Goal: Task Accomplishment & Management: Use online tool/utility

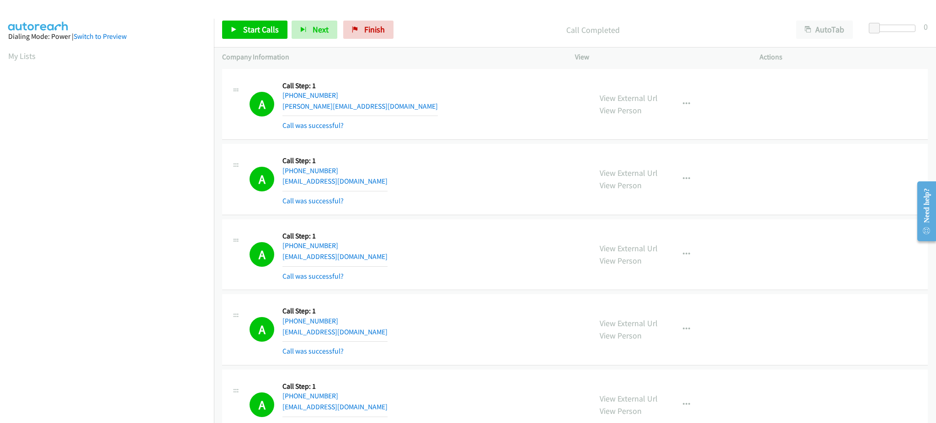
scroll to position [91, 0]
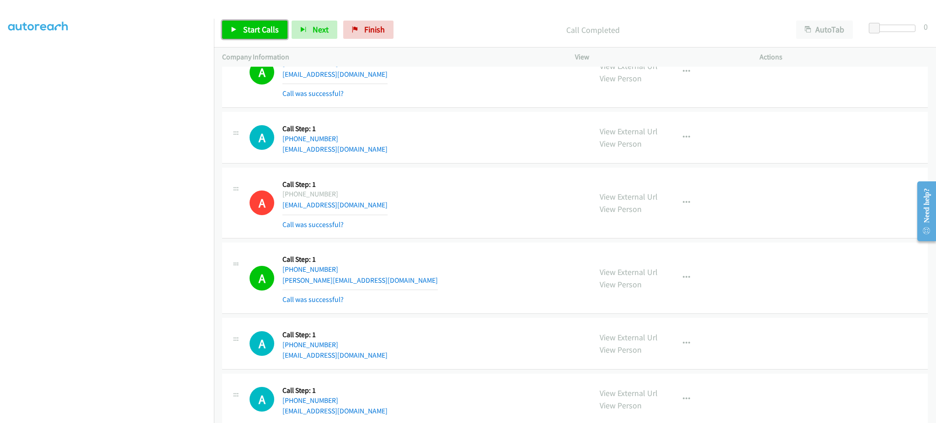
drag, startPoint x: 260, startPoint y: 34, endPoint x: 258, endPoint y: 2, distance: 32.1
click at [260, 34] on span "Start Calls" at bounding box center [261, 29] width 36 height 11
click at [308, 27] on span "Next" at bounding box center [306, 29] width 16 height 11
click at [250, 22] on link "Pause" at bounding box center [247, 30] width 50 height 18
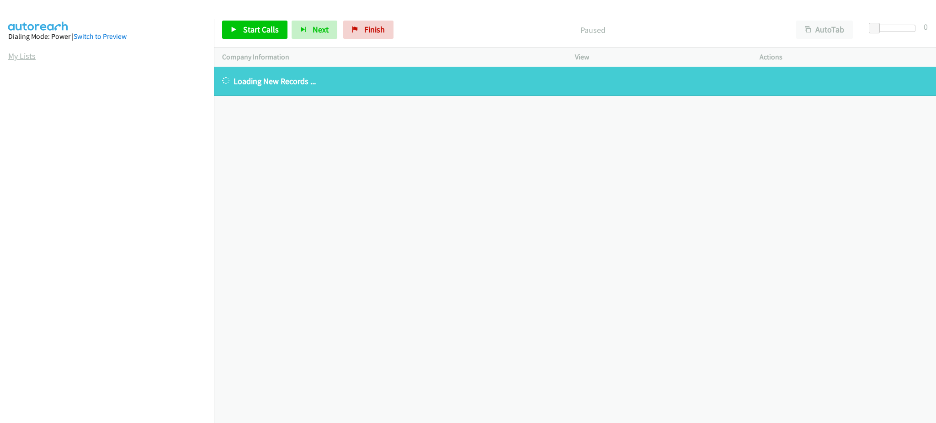
click at [13, 58] on link "My Lists" at bounding box center [21, 56] width 27 height 11
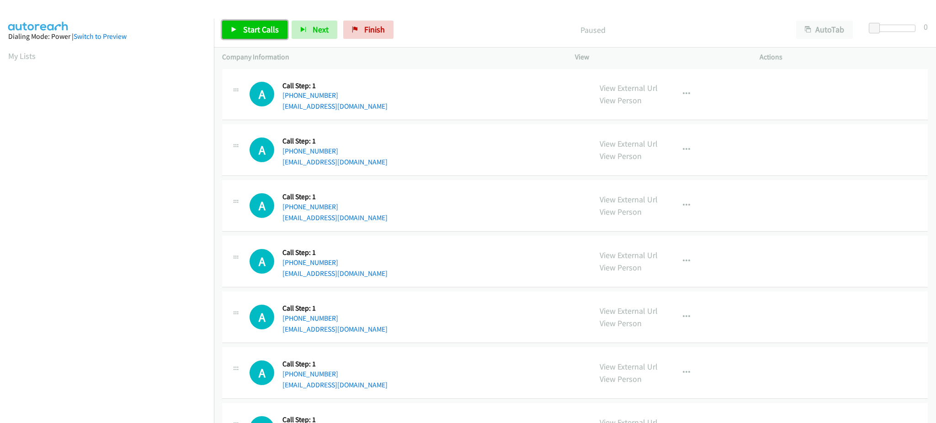
click at [266, 32] on span "Start Calls" at bounding box center [261, 29] width 36 height 11
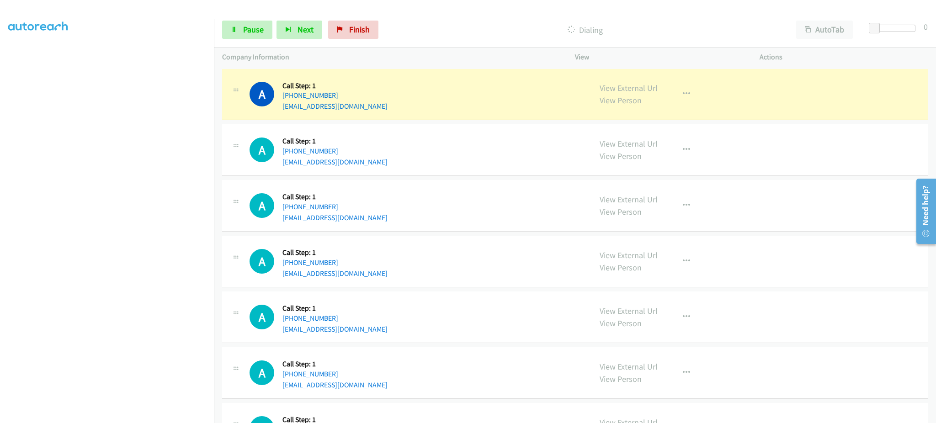
scroll to position [91, 0]
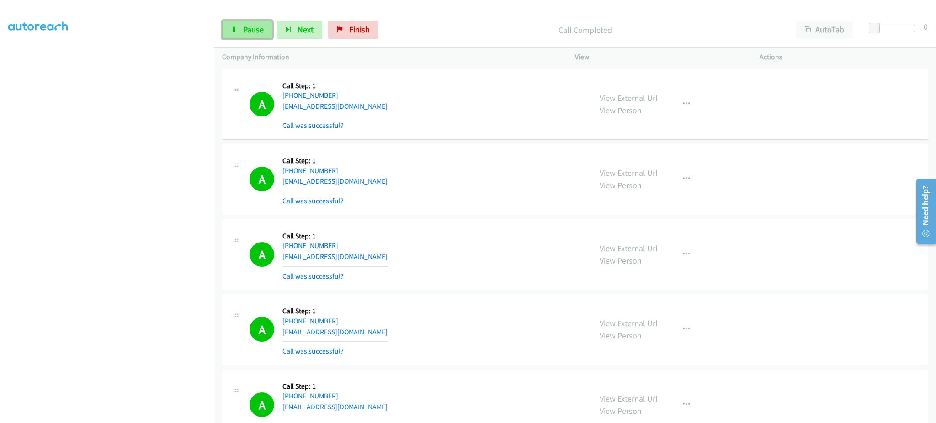
click at [240, 32] on link "Pause" at bounding box center [247, 30] width 50 height 18
click at [259, 27] on span "Start Calls" at bounding box center [261, 29] width 36 height 11
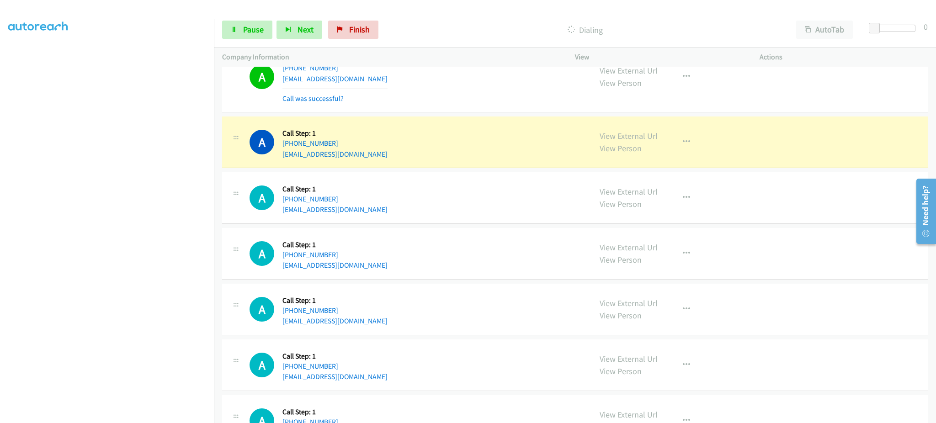
scroll to position [914, 0]
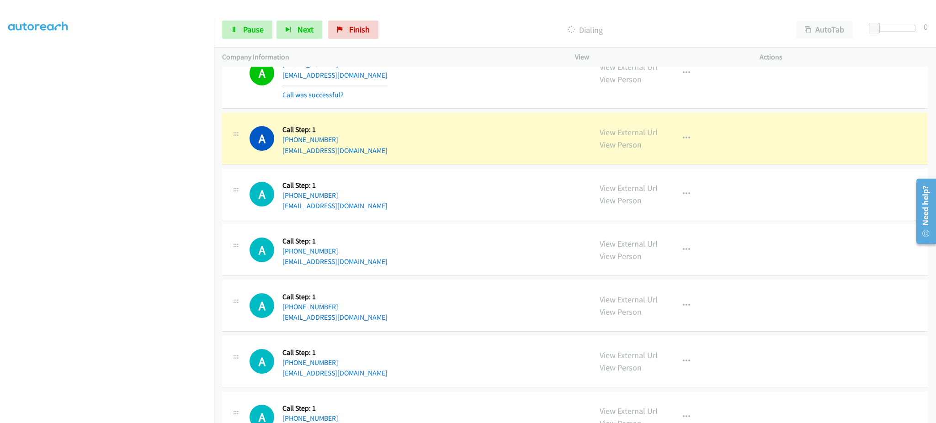
click at [667, 160] on div "A Callback Scheduled Call Step: 1 America/New_York [PHONE_NUMBER] [EMAIL_ADDRES…" at bounding box center [575, 139] width 706 height 52
click at [690, 144] on button "button" at bounding box center [686, 138] width 25 height 18
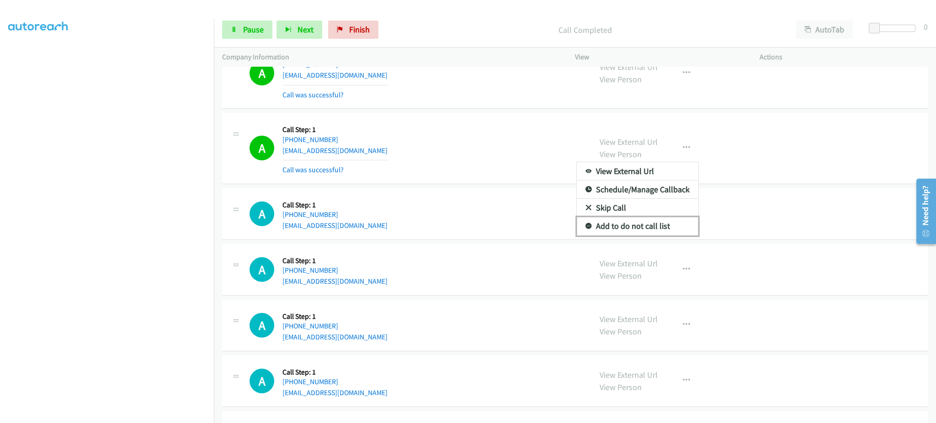
click at [655, 224] on link "Add to do not call list" at bounding box center [638, 226] width 122 height 18
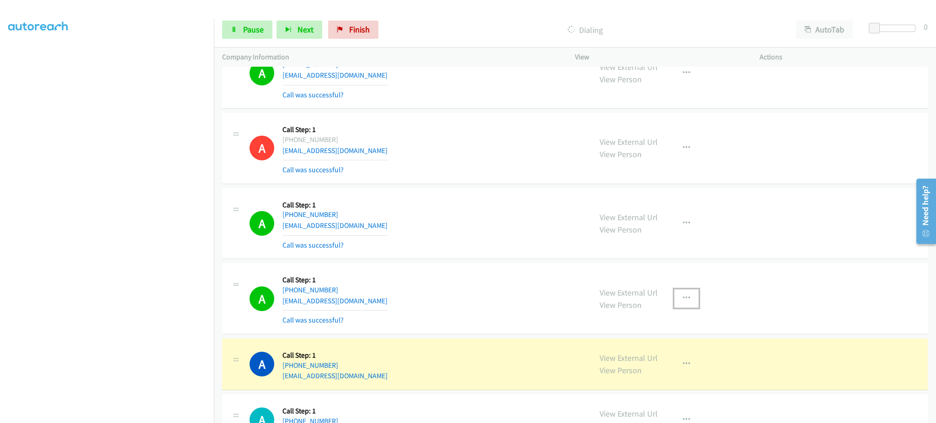
click at [683, 296] on icon "button" at bounding box center [686, 298] width 7 height 7
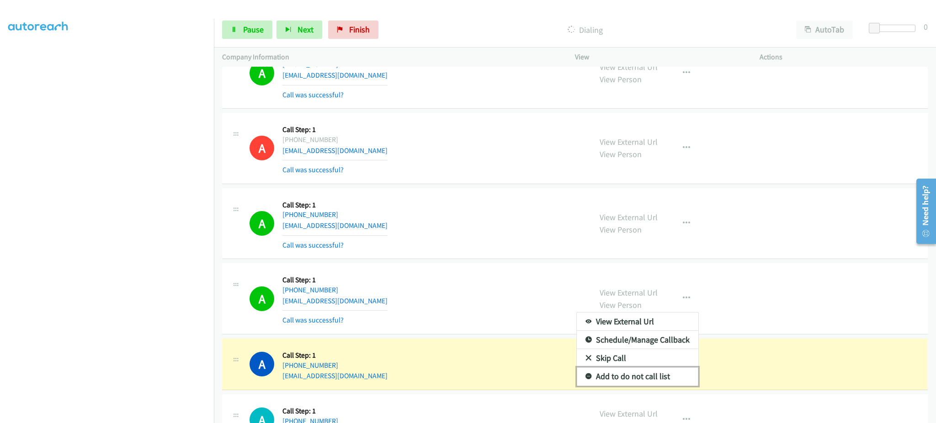
click at [654, 371] on link "Add to do not call list" at bounding box center [638, 377] width 122 height 18
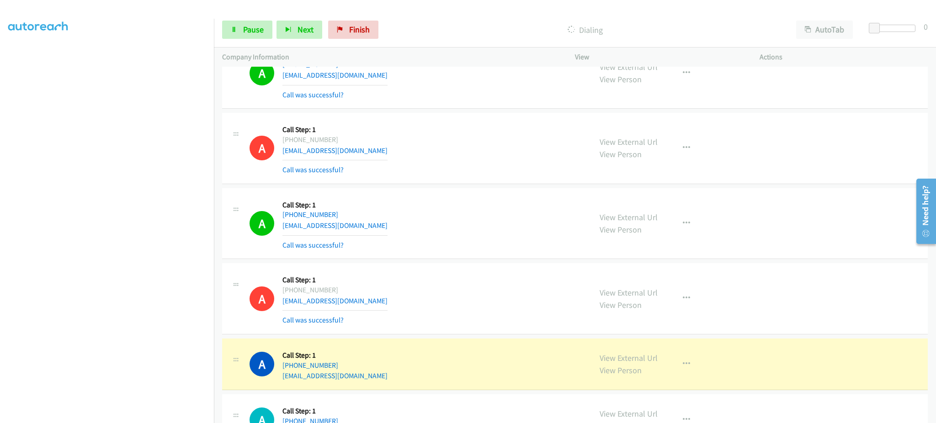
click at [151, 414] on section at bounding box center [106, 206] width 197 height 437
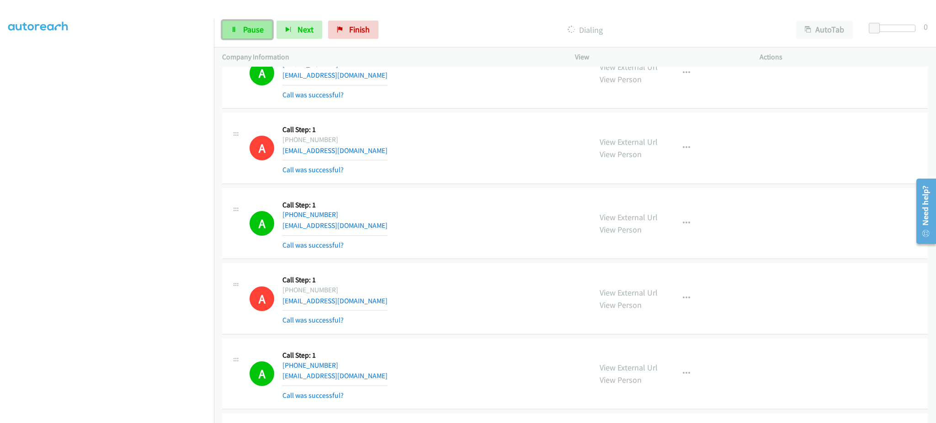
click at [231, 27] on icon at bounding box center [234, 30] width 6 height 6
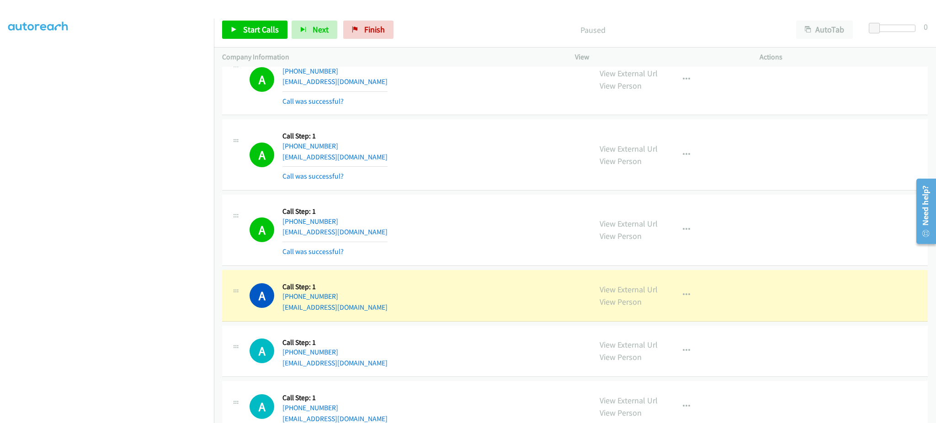
scroll to position [1280, 0]
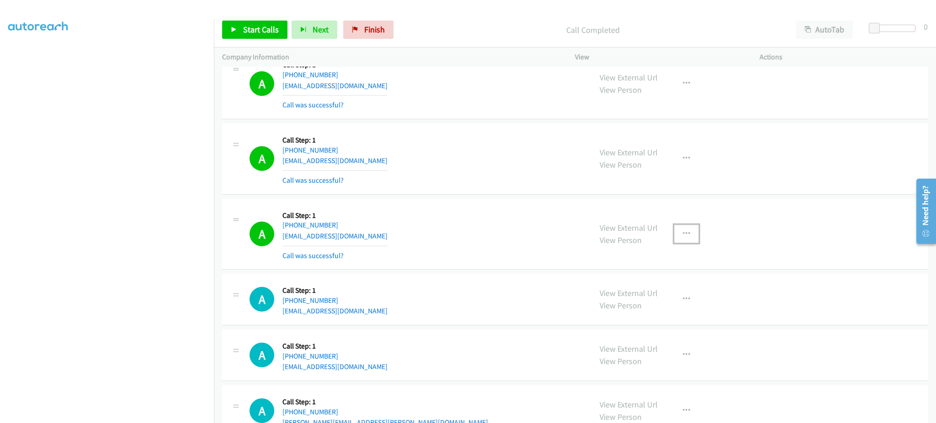
drag, startPoint x: 677, startPoint y: 234, endPoint x: 675, endPoint y: 261, distance: 27.5
click at [677, 234] on button "button" at bounding box center [686, 234] width 25 height 18
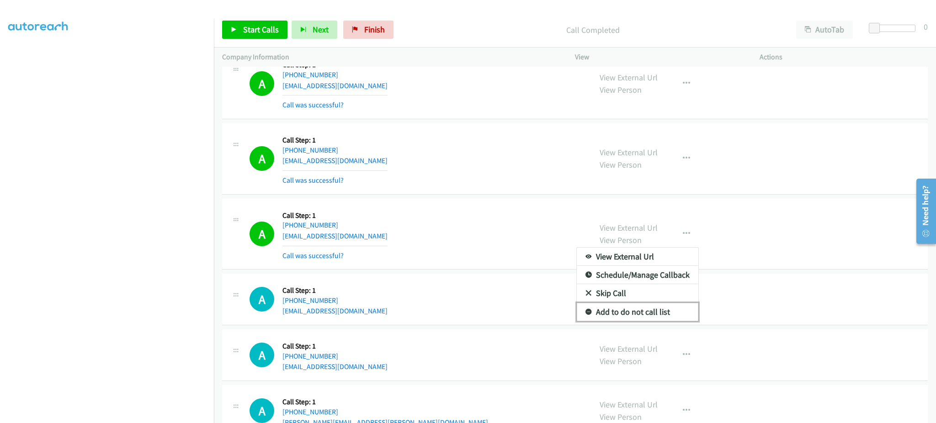
click at [657, 315] on link "Add to do not call list" at bounding box center [638, 312] width 122 height 18
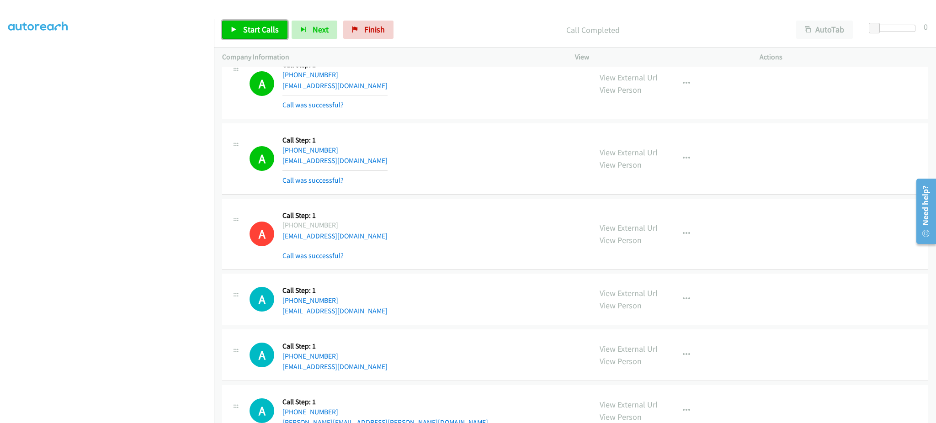
click at [264, 27] on span "Start Calls" at bounding box center [261, 29] width 36 height 11
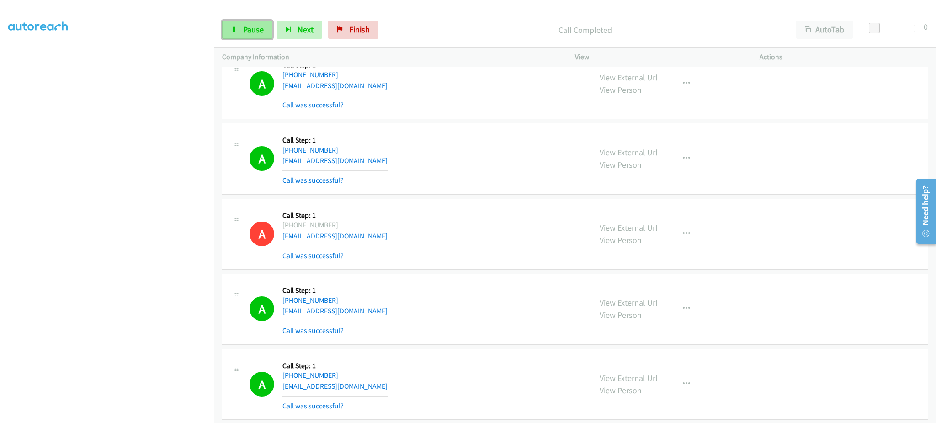
click at [261, 31] on span "Pause" at bounding box center [253, 29] width 21 height 11
click at [261, 29] on span "Start Calls" at bounding box center [261, 29] width 36 height 11
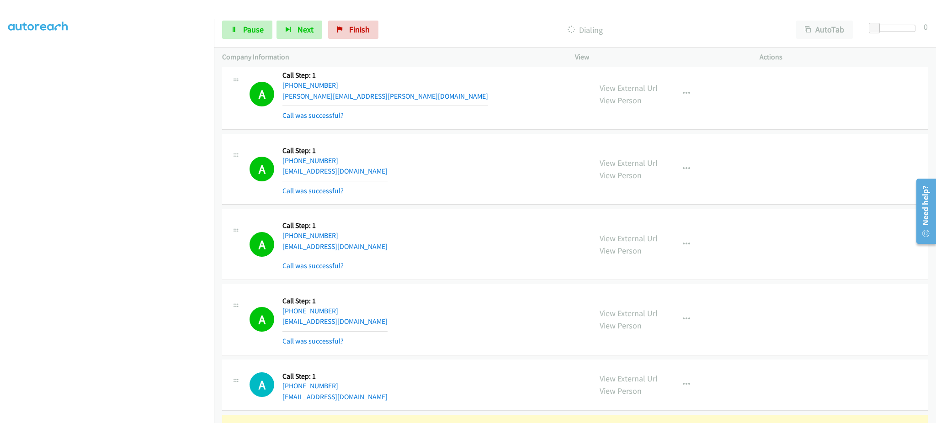
scroll to position [2011, 0]
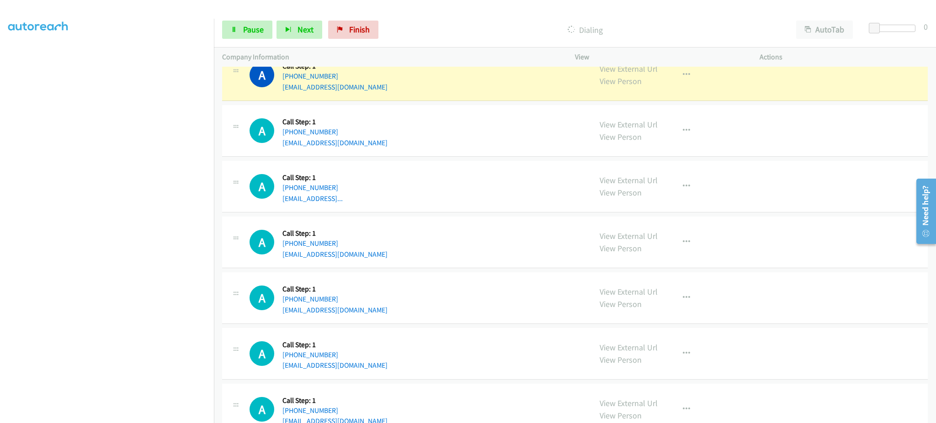
click at [700, 80] on div "View External Url View Person View External Url Email Schedule/Manage Callback …" at bounding box center [688, 75] width 193 height 35
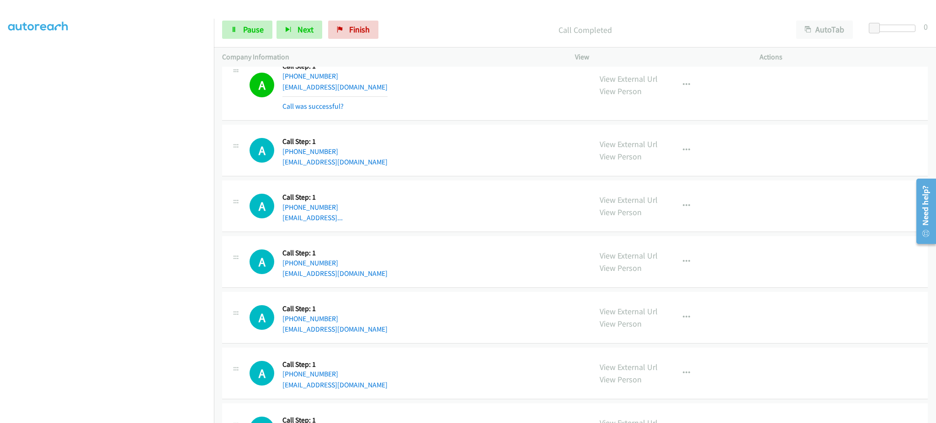
click at [693, 88] on div "View External Url View Person View External Url Email Schedule/Manage Callback …" at bounding box center [688, 85] width 193 height 54
click at [683, 92] on button "button" at bounding box center [686, 85] width 25 height 18
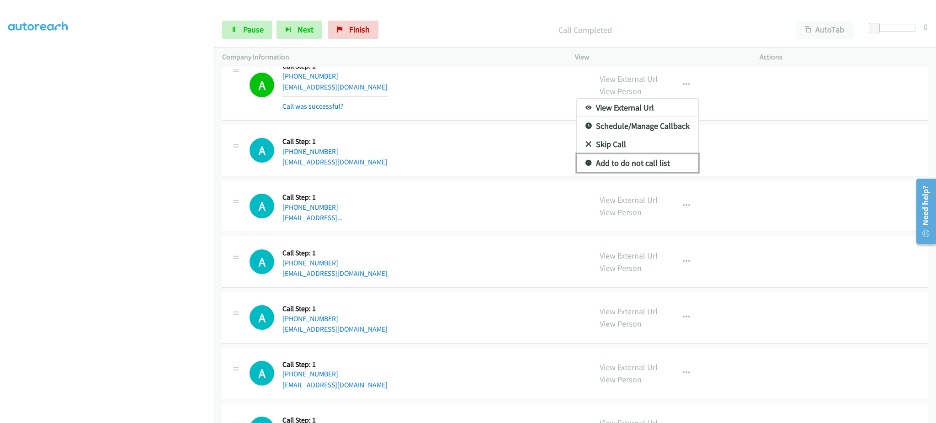
click at [641, 165] on link "Add to do not call list" at bounding box center [638, 163] width 122 height 18
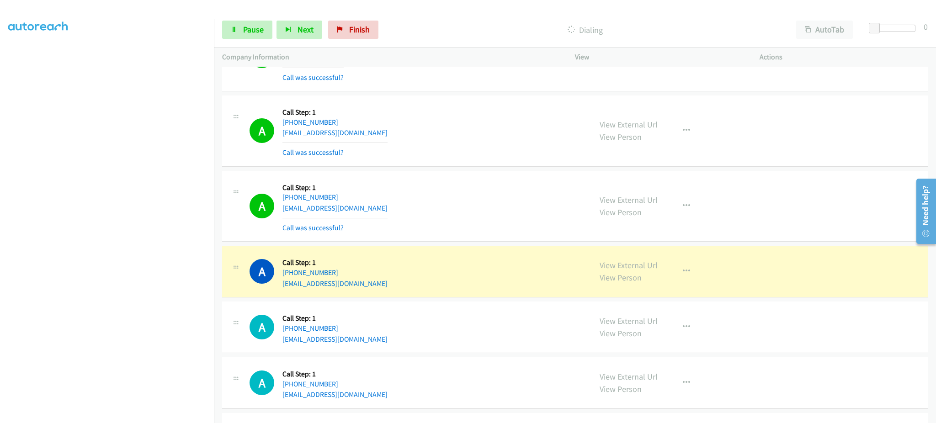
scroll to position [2194, 0]
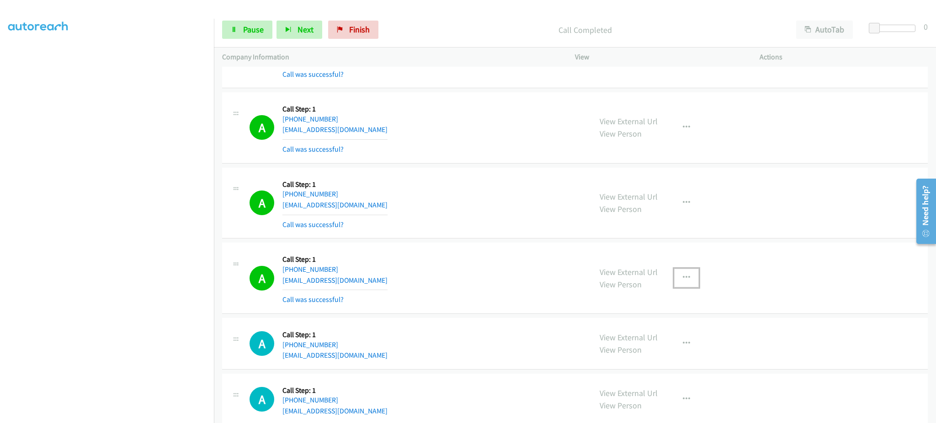
click at [676, 271] on button "button" at bounding box center [686, 278] width 25 height 18
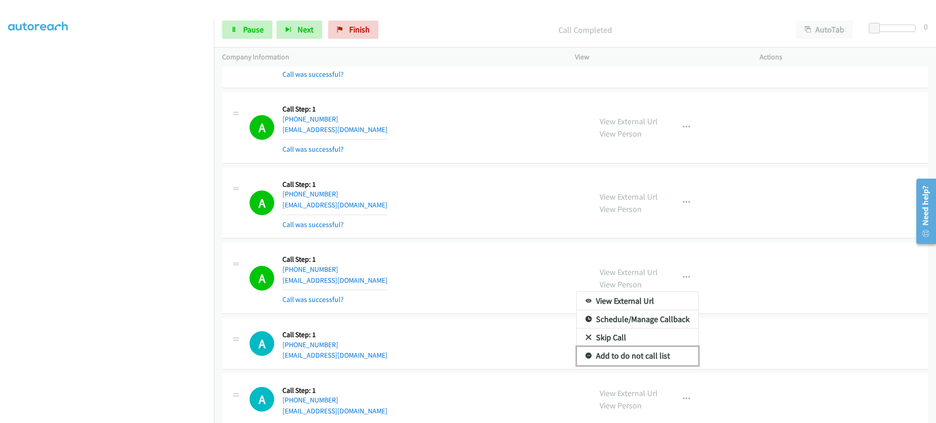
click at [642, 355] on link "Add to do not call list" at bounding box center [638, 356] width 122 height 18
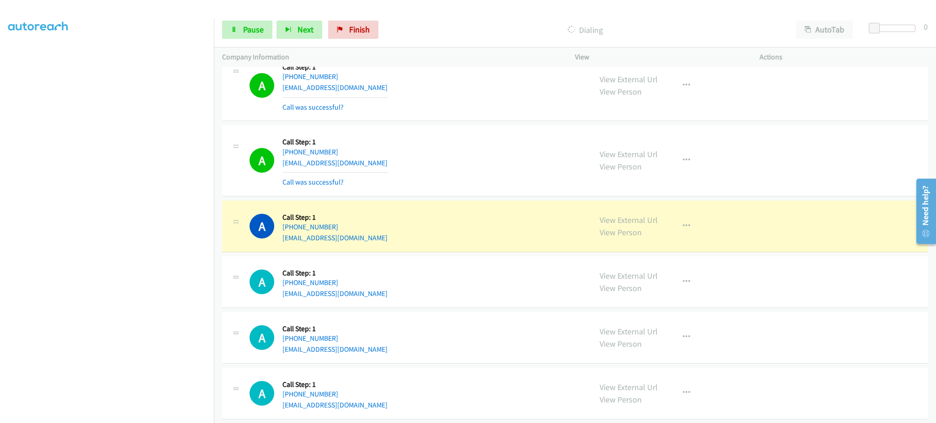
scroll to position [2926, 0]
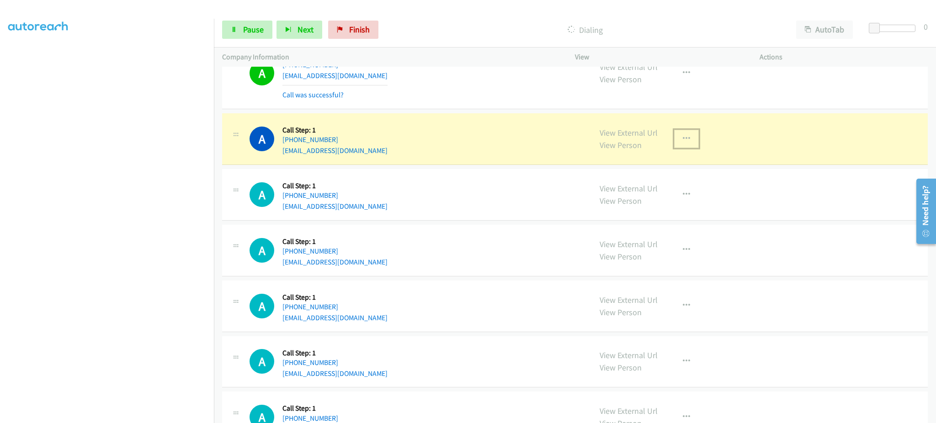
click at [682, 133] on button "button" at bounding box center [686, 139] width 25 height 18
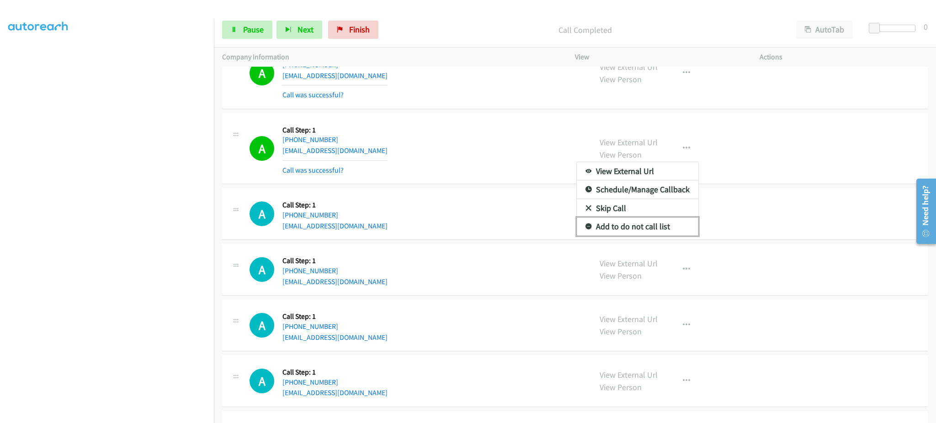
click at [660, 227] on link "Add to do not call list" at bounding box center [638, 227] width 122 height 18
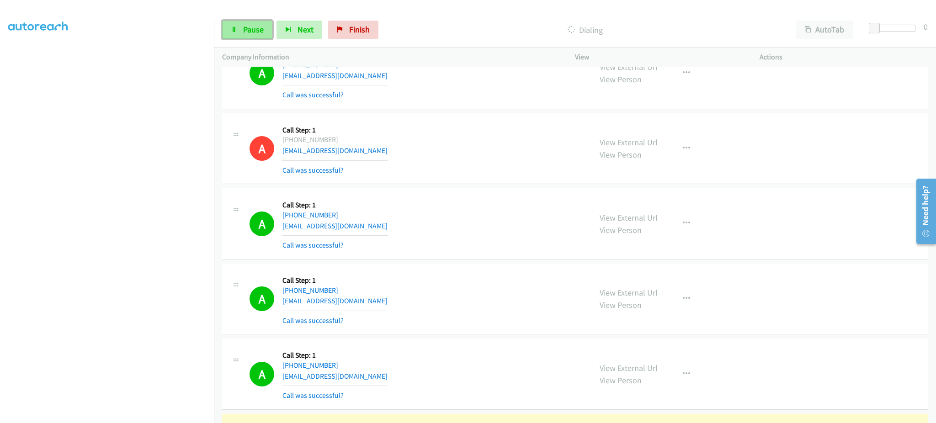
click at [245, 22] on link "Pause" at bounding box center [247, 30] width 50 height 18
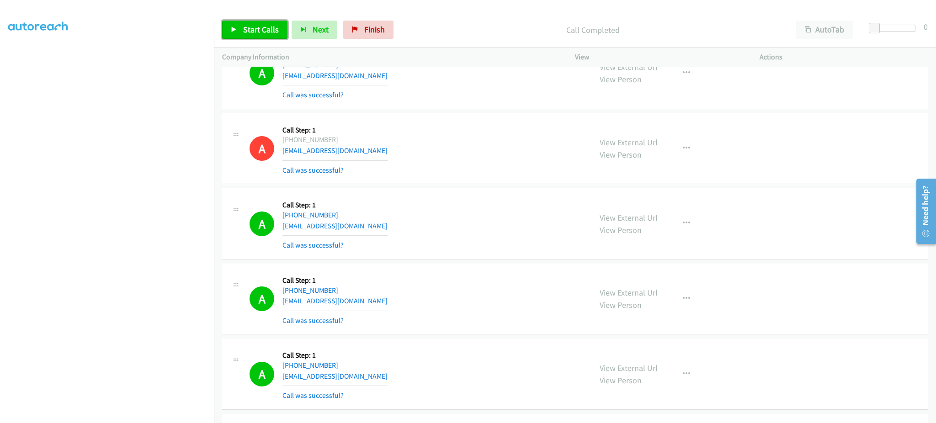
click at [267, 26] on span "Start Calls" at bounding box center [261, 29] width 36 height 11
click at [237, 32] on link "Pause" at bounding box center [247, 30] width 50 height 18
click at [262, 34] on span "Start Calls" at bounding box center [261, 29] width 36 height 11
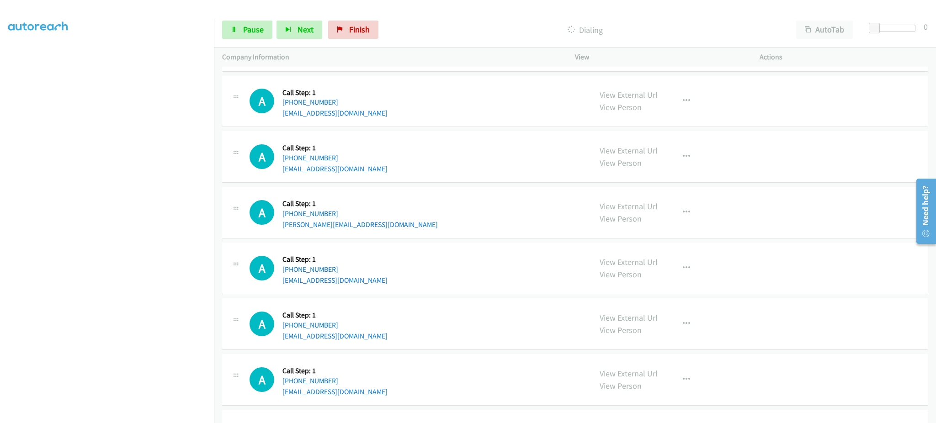
scroll to position [3474, 0]
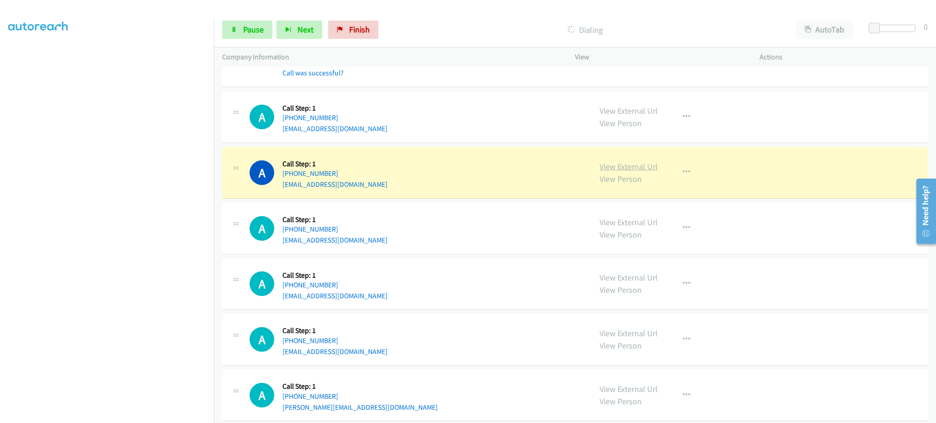
click at [609, 172] on link "View External Url" at bounding box center [629, 166] width 58 height 11
click at [627, 170] on link "View External Url" at bounding box center [629, 166] width 58 height 11
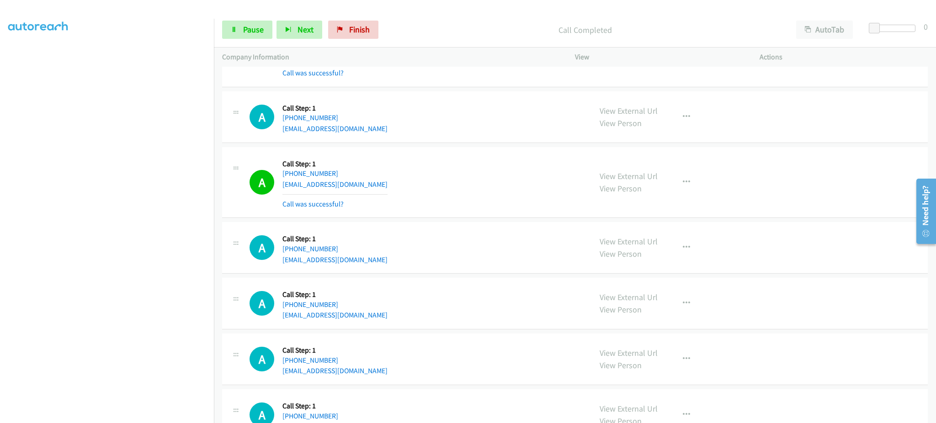
click at [678, 168] on div "View External Url View Person View External Url Email Schedule/Manage Callback …" at bounding box center [688, 182] width 193 height 54
click at [676, 186] on button "button" at bounding box center [686, 182] width 25 height 18
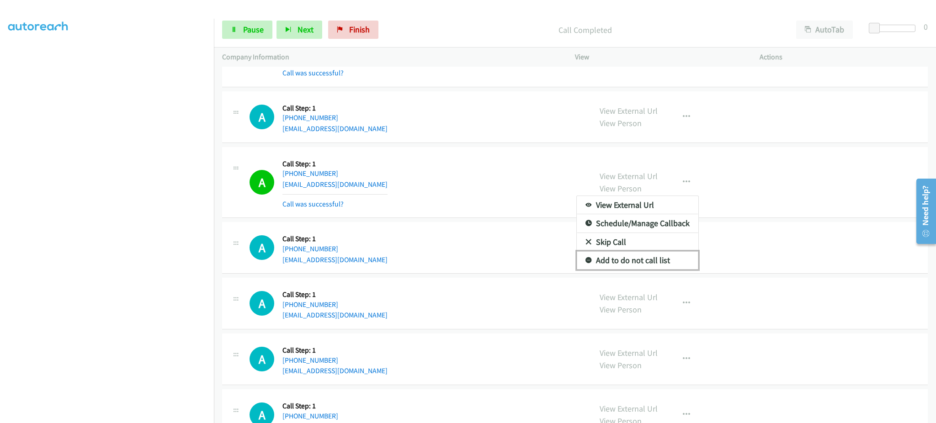
click at [645, 258] on link "Add to do not call list" at bounding box center [638, 260] width 122 height 18
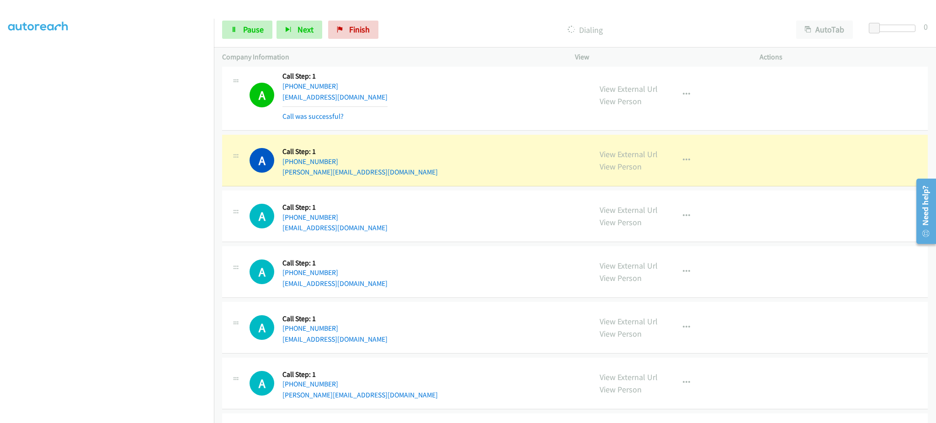
scroll to position [3840, 0]
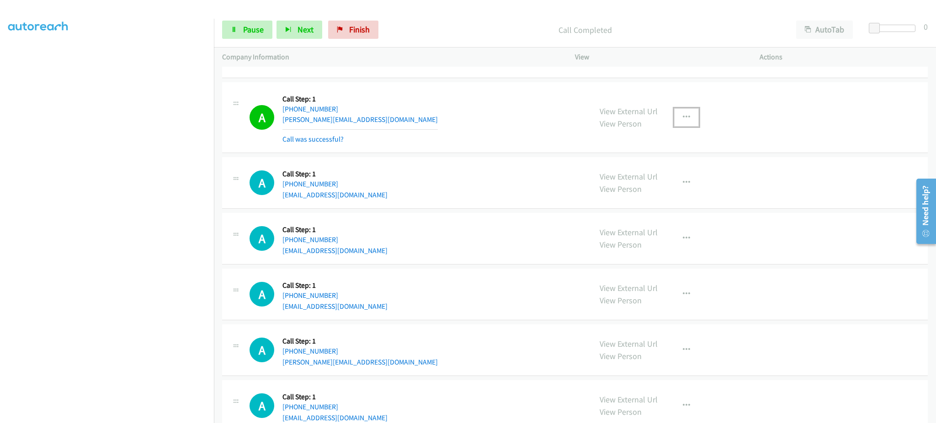
click at [687, 125] on button "button" at bounding box center [686, 117] width 25 height 18
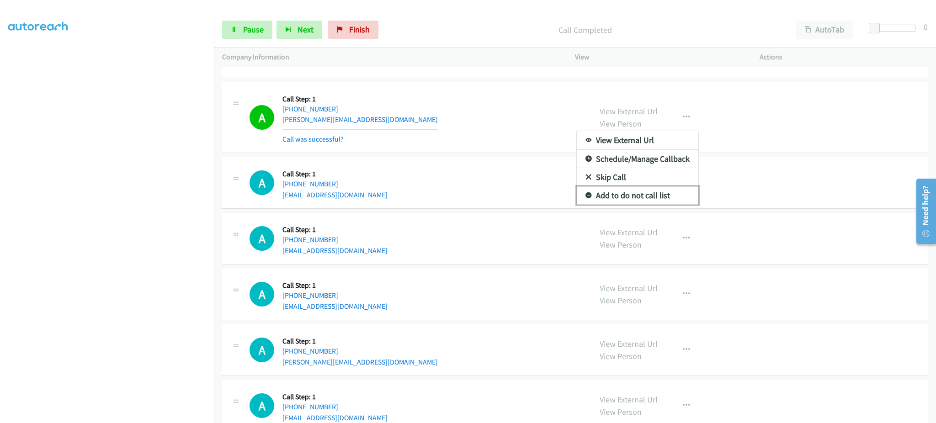
click at [660, 196] on link "Add to do not call list" at bounding box center [638, 196] width 122 height 18
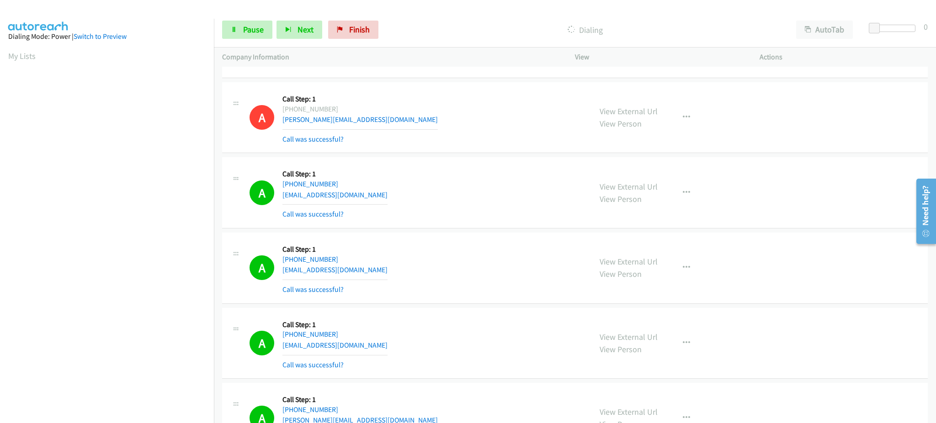
scroll to position [91, 2]
click at [244, 25] on span "Pause" at bounding box center [253, 29] width 21 height 11
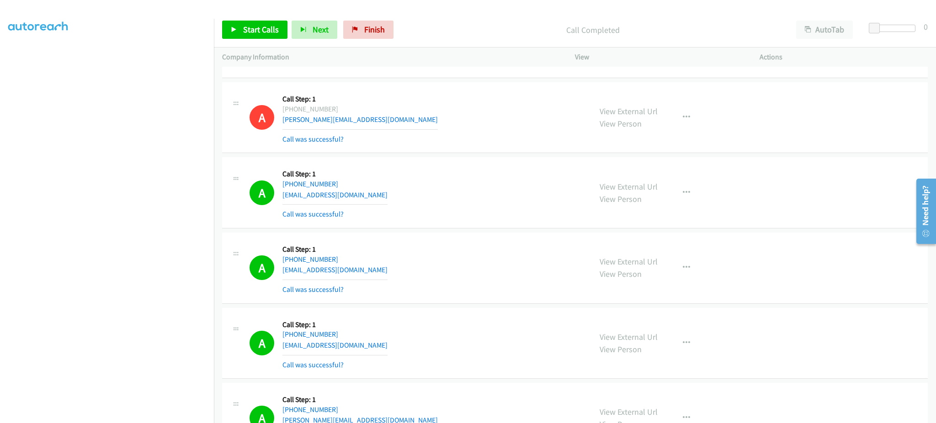
click at [240, 16] on div "Start Calls Pause Next Finish Call Completed AutoTab AutoTab 0" at bounding box center [575, 29] width 722 height 35
click at [248, 36] on link "Start Calls" at bounding box center [254, 30] width 65 height 18
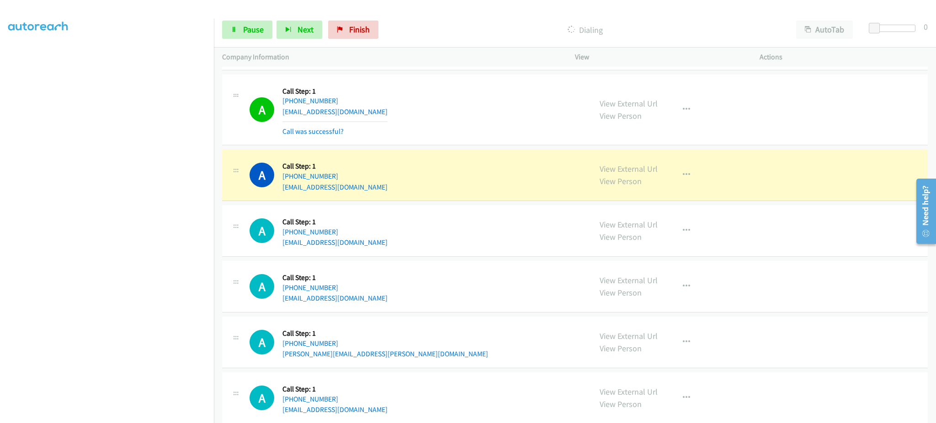
scroll to position [4754, 0]
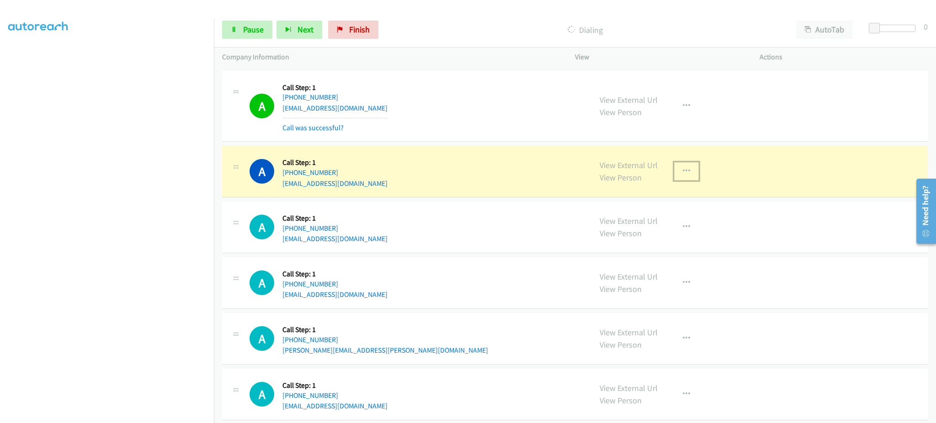
click at [682, 181] on button "button" at bounding box center [686, 171] width 25 height 18
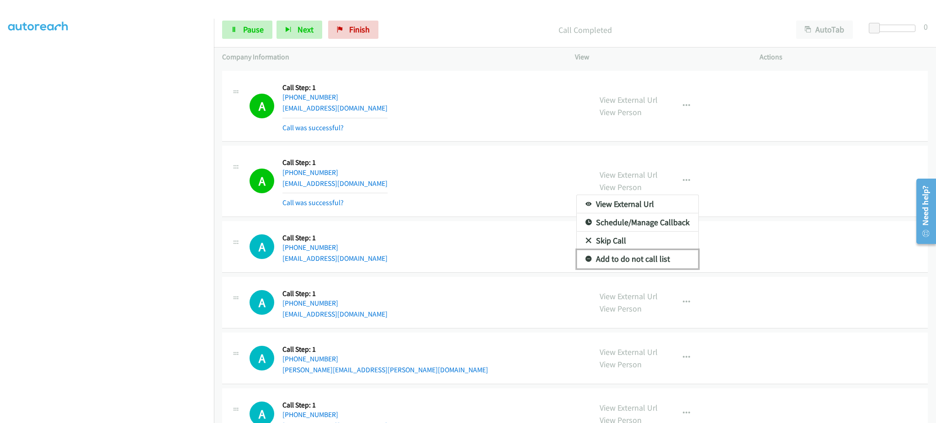
click at [660, 260] on link "Add to do not call list" at bounding box center [638, 259] width 122 height 18
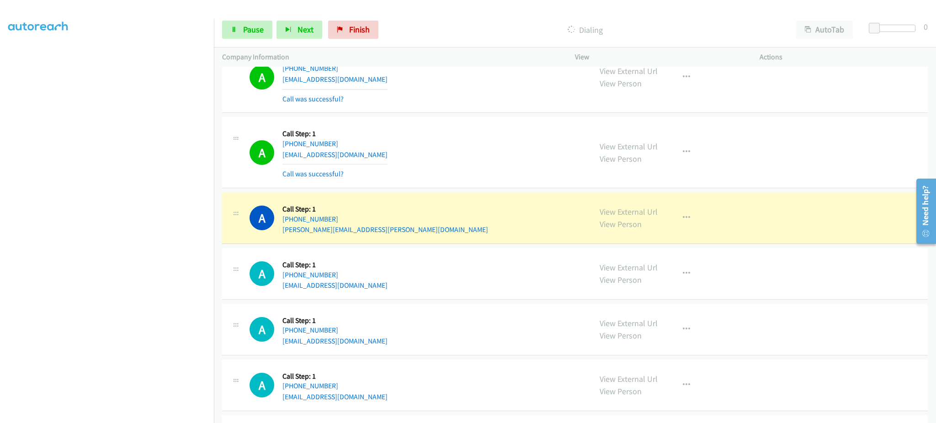
scroll to position [4937, 0]
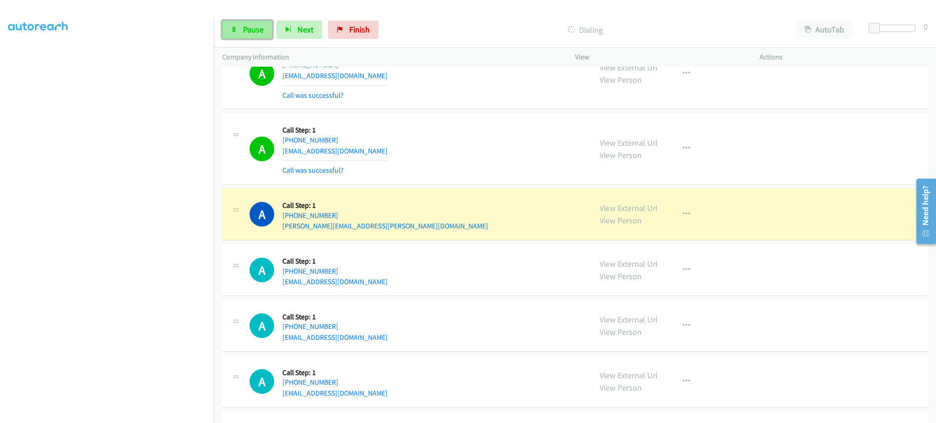
click at [256, 27] on span "Pause" at bounding box center [253, 29] width 21 height 11
click at [633, 213] on link "View External Url" at bounding box center [629, 208] width 58 height 11
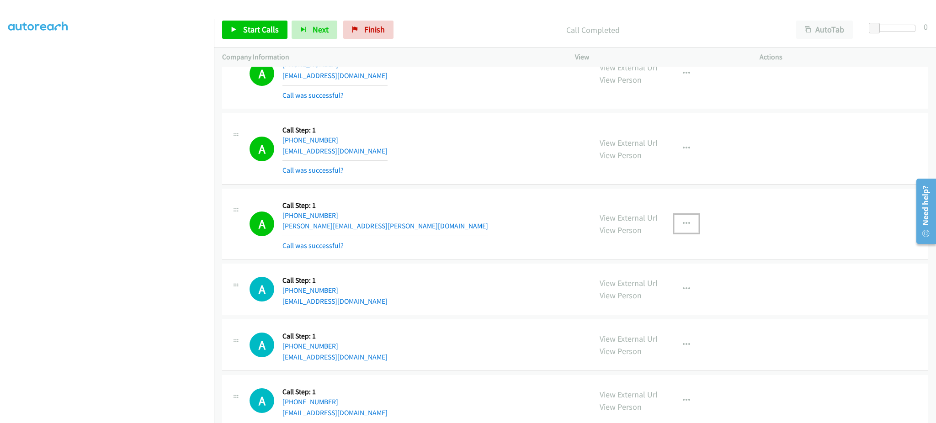
click at [677, 228] on button "button" at bounding box center [686, 224] width 25 height 18
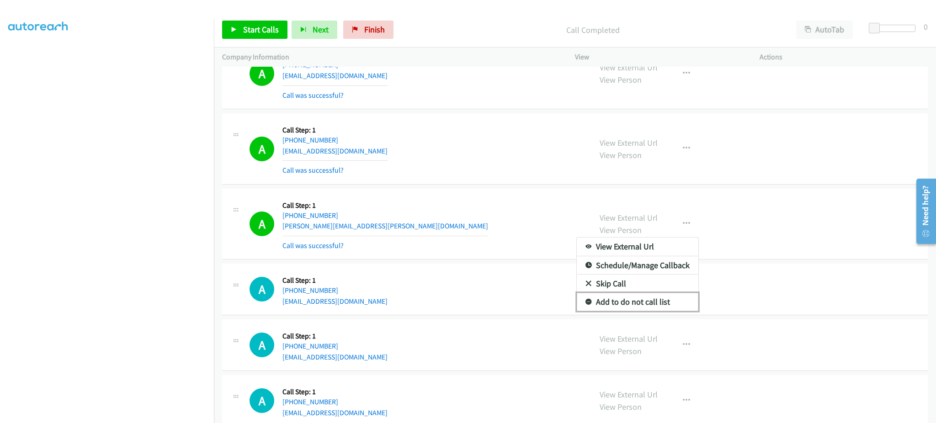
click at [668, 305] on link "Add to do not call list" at bounding box center [638, 302] width 122 height 18
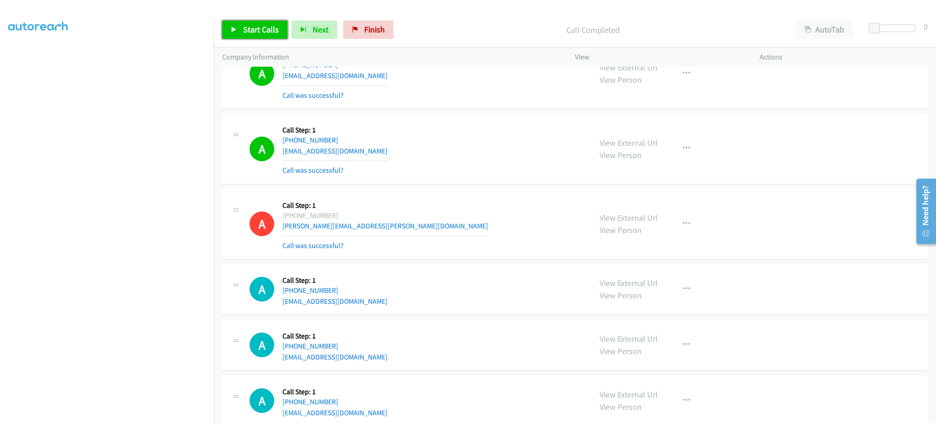
click at [272, 36] on link "Start Calls" at bounding box center [254, 30] width 65 height 18
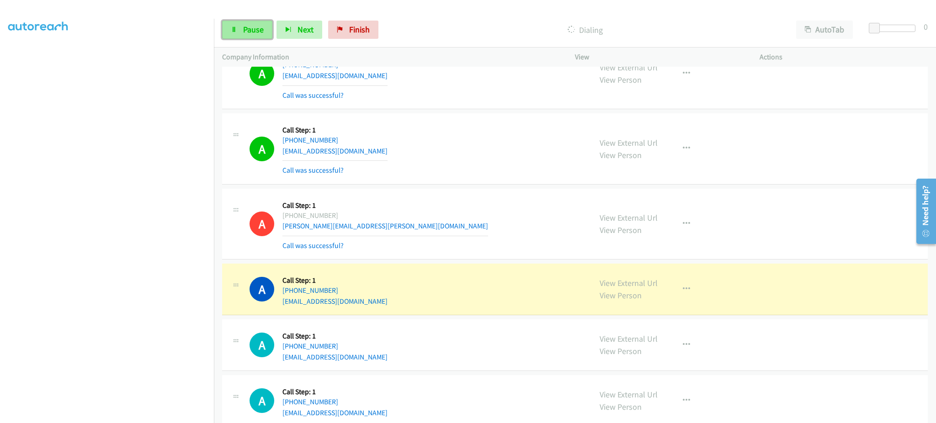
click at [254, 28] on span "Pause" at bounding box center [253, 29] width 21 height 11
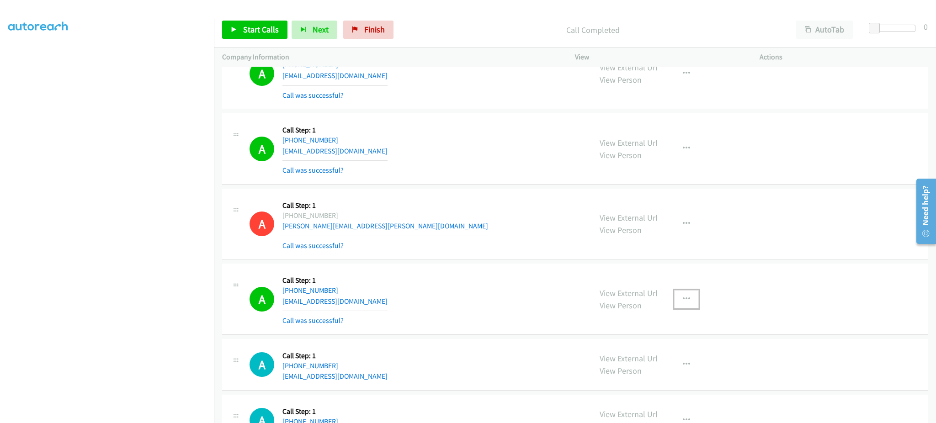
click at [674, 299] on button "button" at bounding box center [686, 299] width 25 height 18
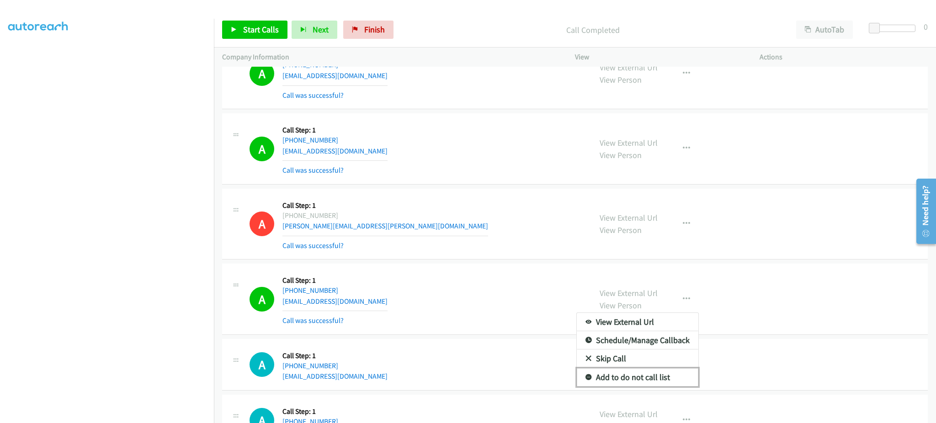
drag, startPoint x: 660, startPoint y: 379, endPoint x: 423, endPoint y: 332, distance: 241.4
click at [658, 380] on link "Add to do not call list" at bounding box center [638, 377] width 122 height 18
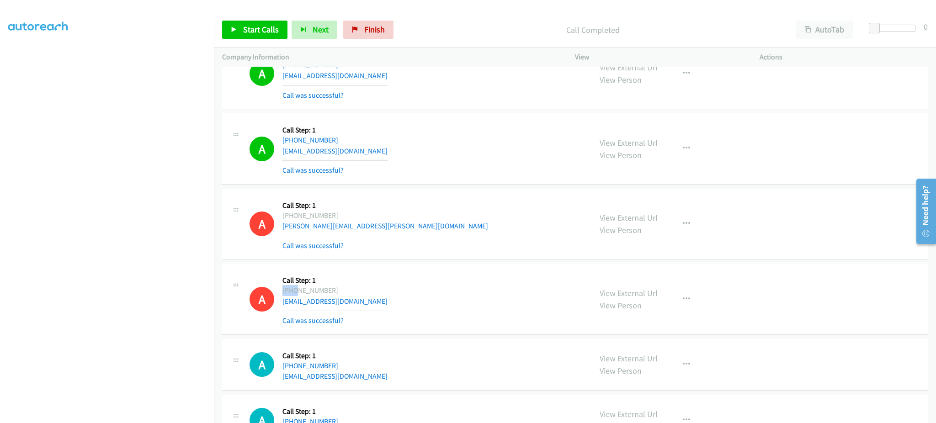
drag, startPoint x: 315, startPoint y: 292, endPoint x: 295, endPoint y: 296, distance: 20.5
click at [295, 296] on div "A Callback Scheduled Call Step: 1 America/Los_Angeles [PHONE_NUMBER] [EMAIL_ADD…" at bounding box center [417, 299] width 334 height 54
click at [372, 294] on div "A Callback Scheduled Call Step: 1 America/Los_Angeles [PHONE_NUMBER] [EMAIL_ADD…" at bounding box center [417, 299] width 334 height 54
drag, startPoint x: 360, startPoint y: 293, endPoint x: 292, endPoint y: 295, distance: 68.6
click at [292, 295] on div "A Callback Scheduled Call Step: 1 America/Los_Angeles [PHONE_NUMBER] [EMAIL_ADD…" at bounding box center [417, 299] width 334 height 54
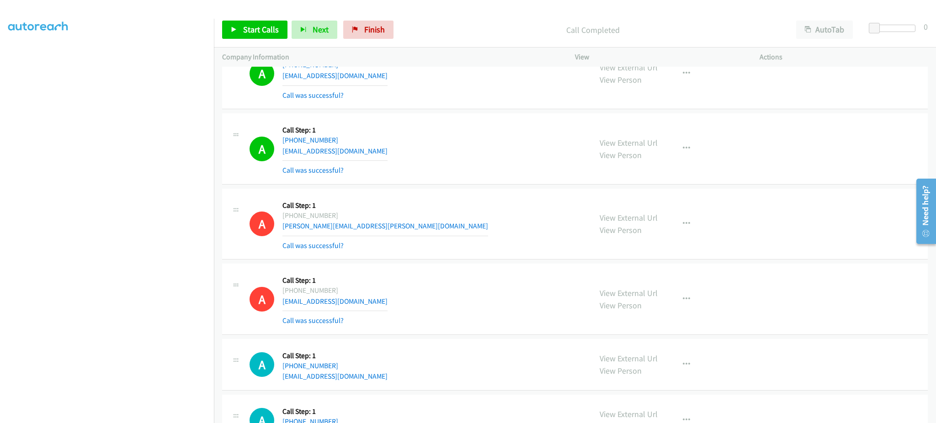
copy div "[PHONE_NUMBER]"
click at [255, 27] on span "Start Calls" at bounding box center [261, 29] width 36 height 11
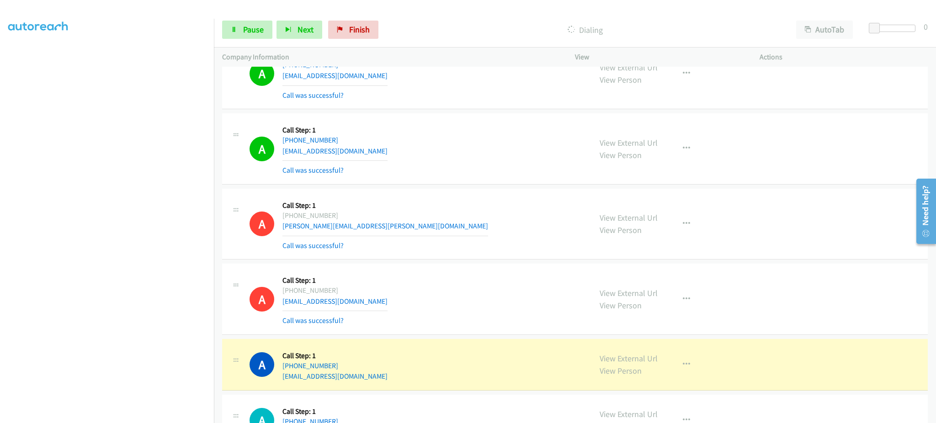
click at [78, 414] on section at bounding box center [106, 206] width 197 height 437
click at [735, 285] on div "View External Url View Person View External Url Email Schedule/Manage Callback …" at bounding box center [688, 299] width 193 height 54
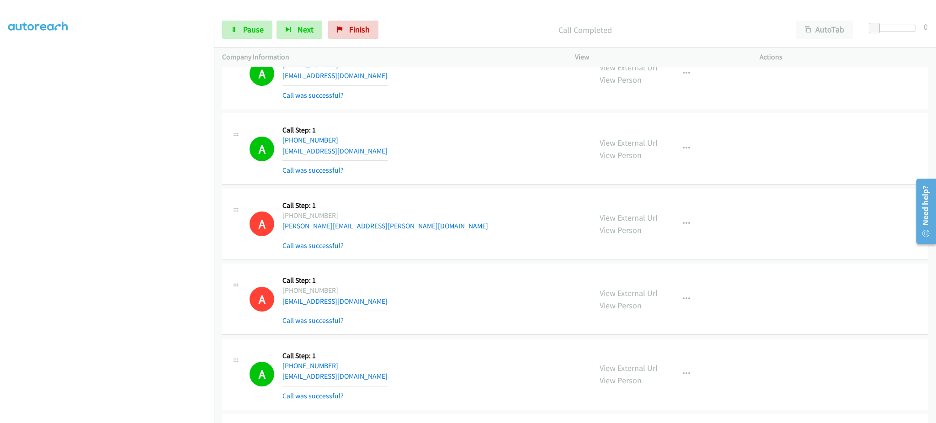
click at [244, 40] on div "Start Calls Pause Next Finish Call Completed AutoTab AutoTab 0" at bounding box center [575, 29] width 722 height 35
click at [252, 31] on span "Pause" at bounding box center [253, 29] width 21 height 11
click at [252, 30] on span "Start Calls" at bounding box center [261, 29] width 36 height 11
click at [228, 36] on link "Pause" at bounding box center [247, 30] width 50 height 18
click at [261, 34] on span "Start Calls" at bounding box center [261, 29] width 36 height 11
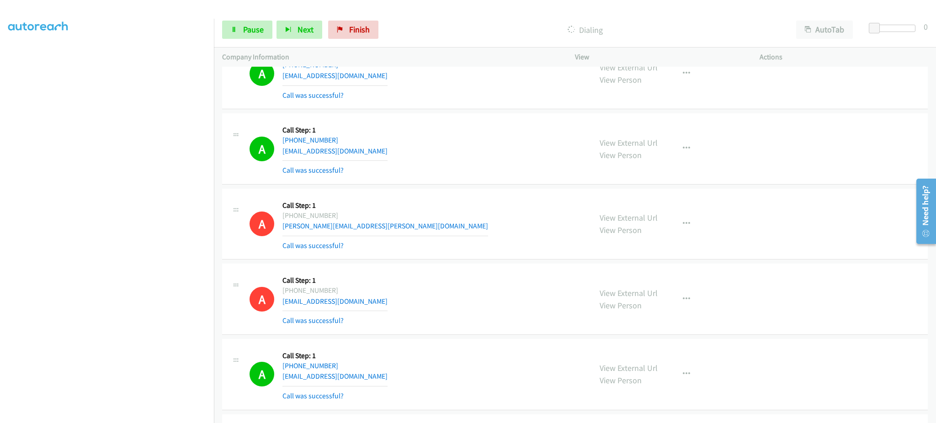
click at [381, 276] on div "A Callback Scheduled Call Step: 1 America/Los_Angeles [PHONE_NUMBER] [EMAIL_ADD…" at bounding box center [417, 299] width 334 height 54
click at [255, 36] on link "Pause" at bounding box center [247, 30] width 50 height 18
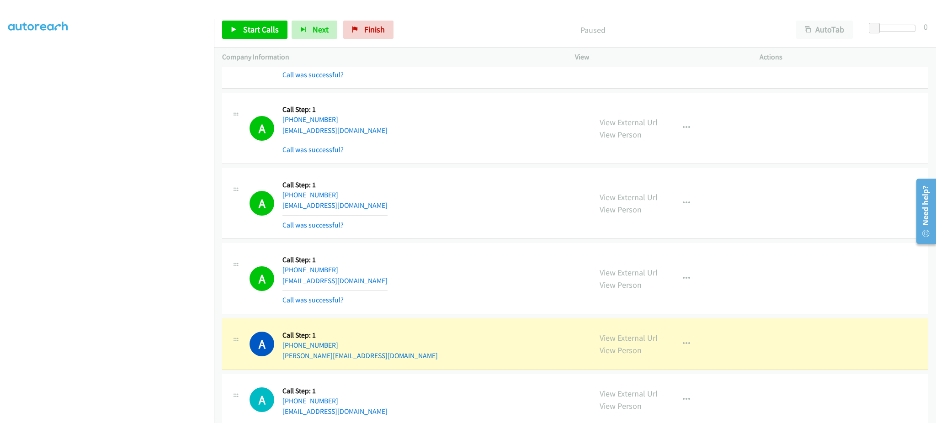
scroll to position [6400, 0]
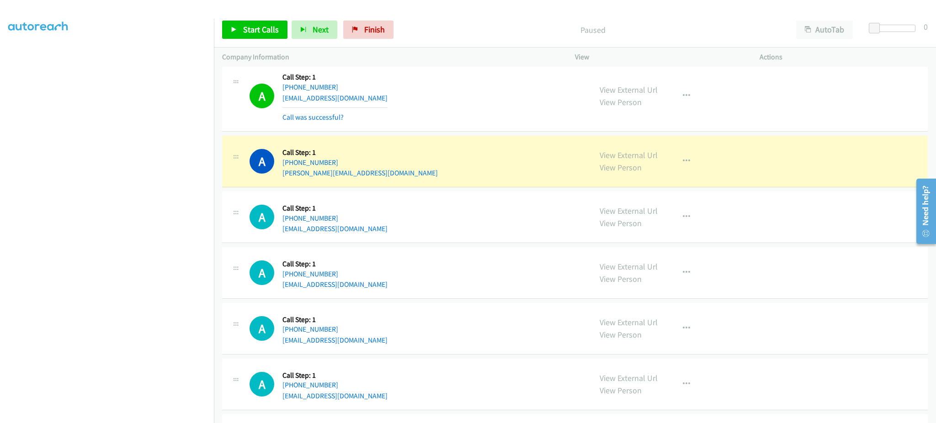
click at [680, 150] on div "View External Url View Person View External Url Email Schedule/Manage Callback …" at bounding box center [688, 161] width 193 height 35
click at [690, 166] on button "button" at bounding box center [686, 161] width 25 height 18
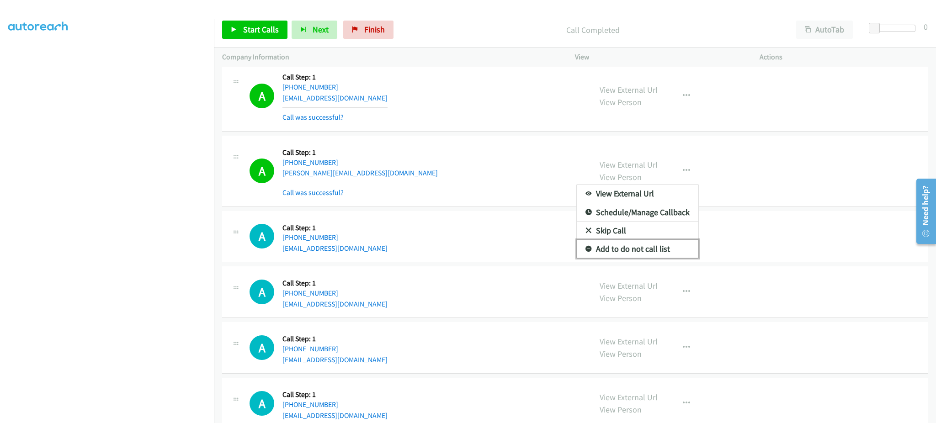
click at [647, 251] on link "Add to do not call list" at bounding box center [638, 249] width 122 height 18
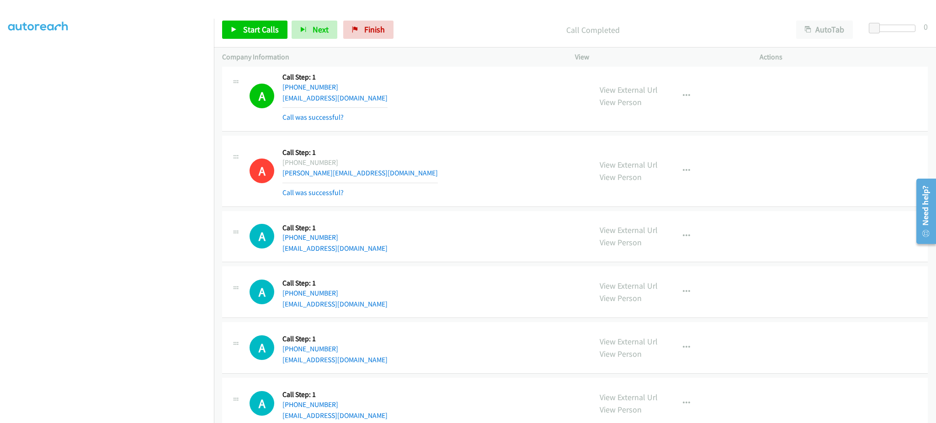
click at [274, 44] on div "Start Calls Pause Next Finish Call Completed AutoTab AutoTab 0" at bounding box center [575, 29] width 722 height 35
click at [271, 36] on link "Start Calls" at bounding box center [254, 30] width 65 height 18
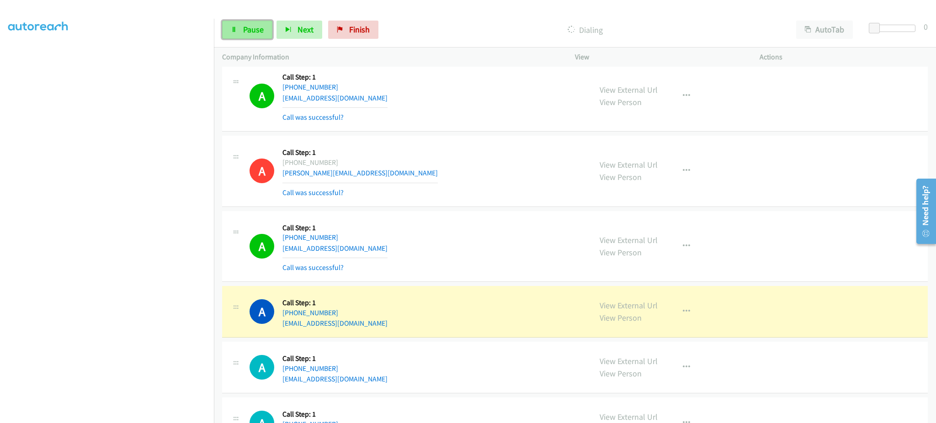
click at [263, 24] on link "Pause" at bounding box center [247, 30] width 50 height 18
